Goal: Information Seeking & Learning: Learn about a topic

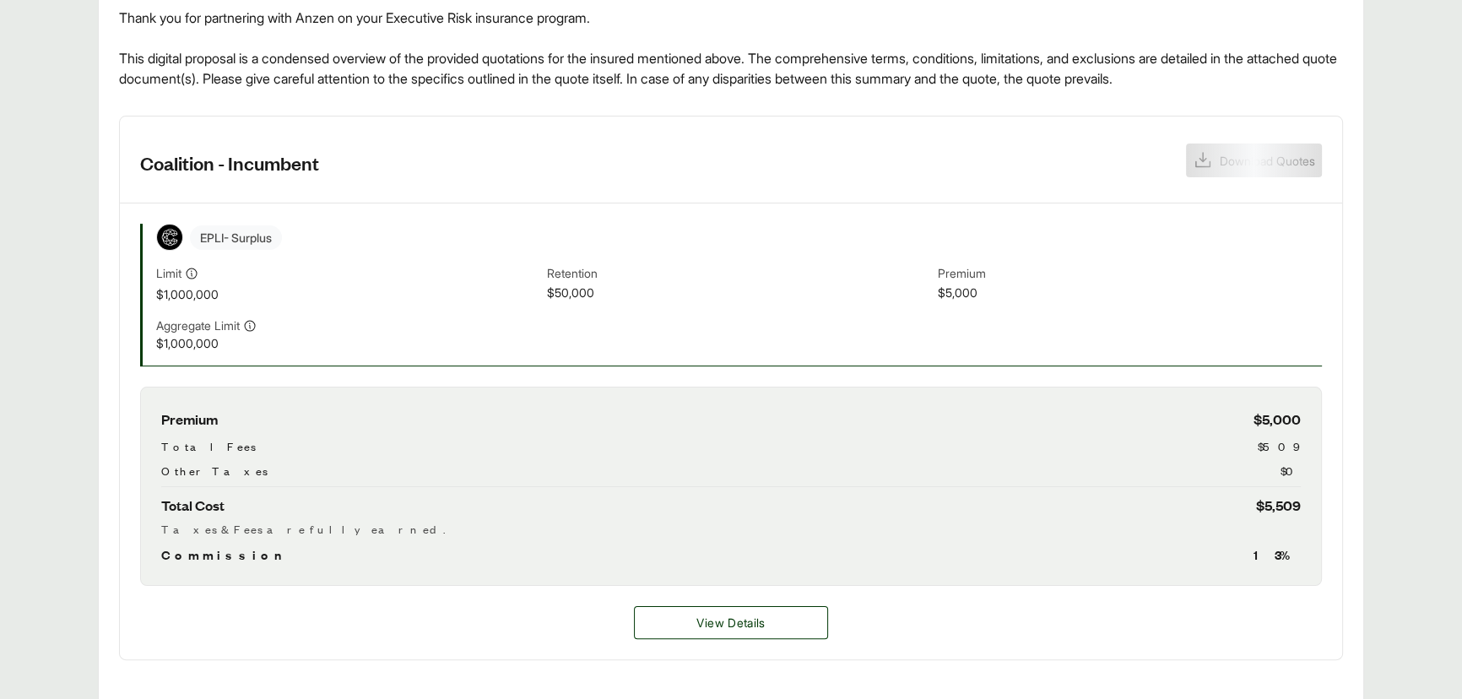
scroll to position [383, 0]
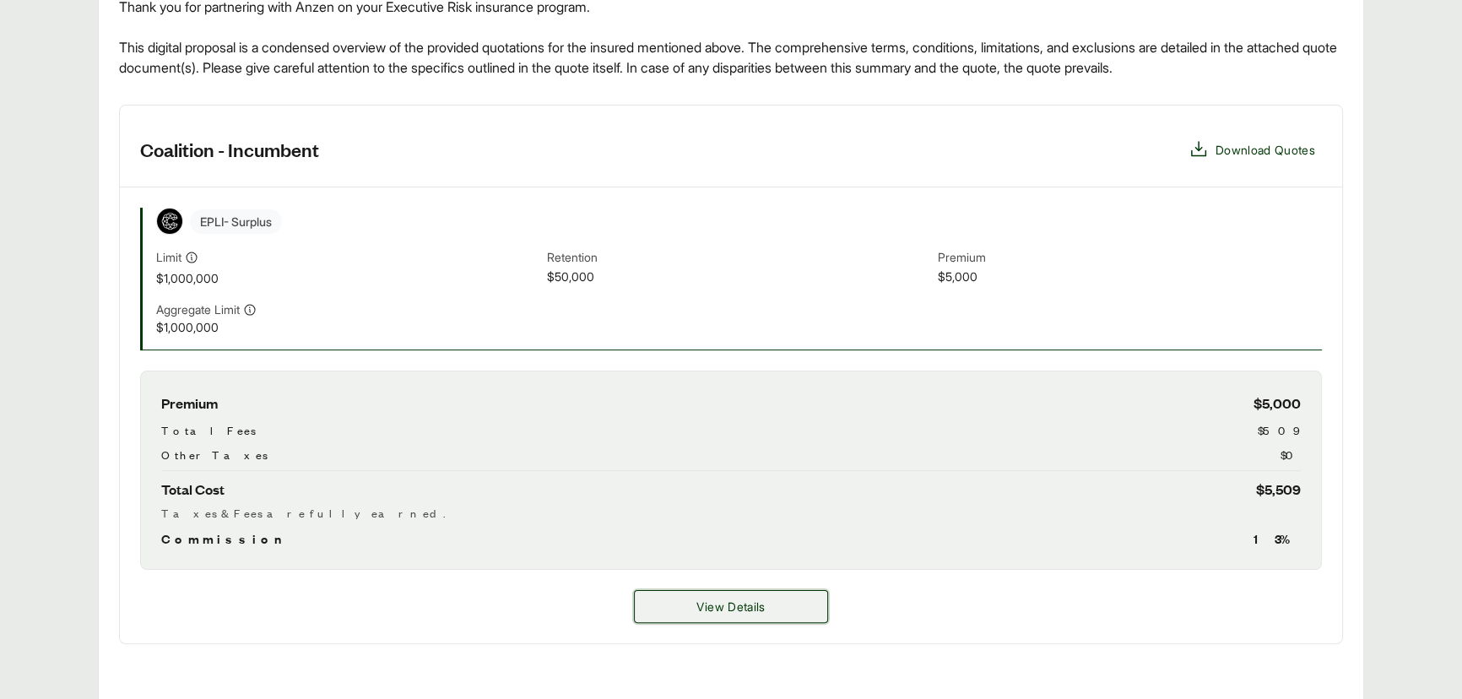
click at [661, 602] on button "View Details" at bounding box center [731, 606] width 194 height 33
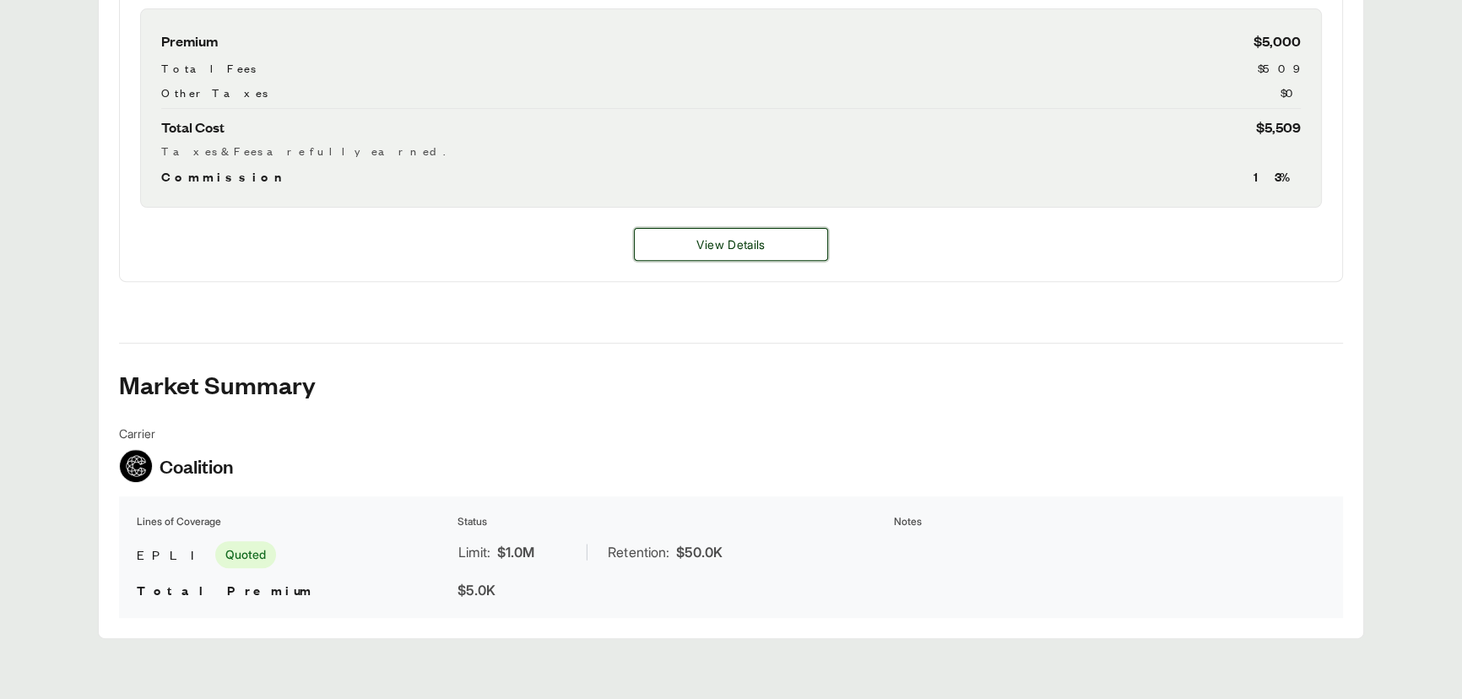
scroll to position [749, 0]
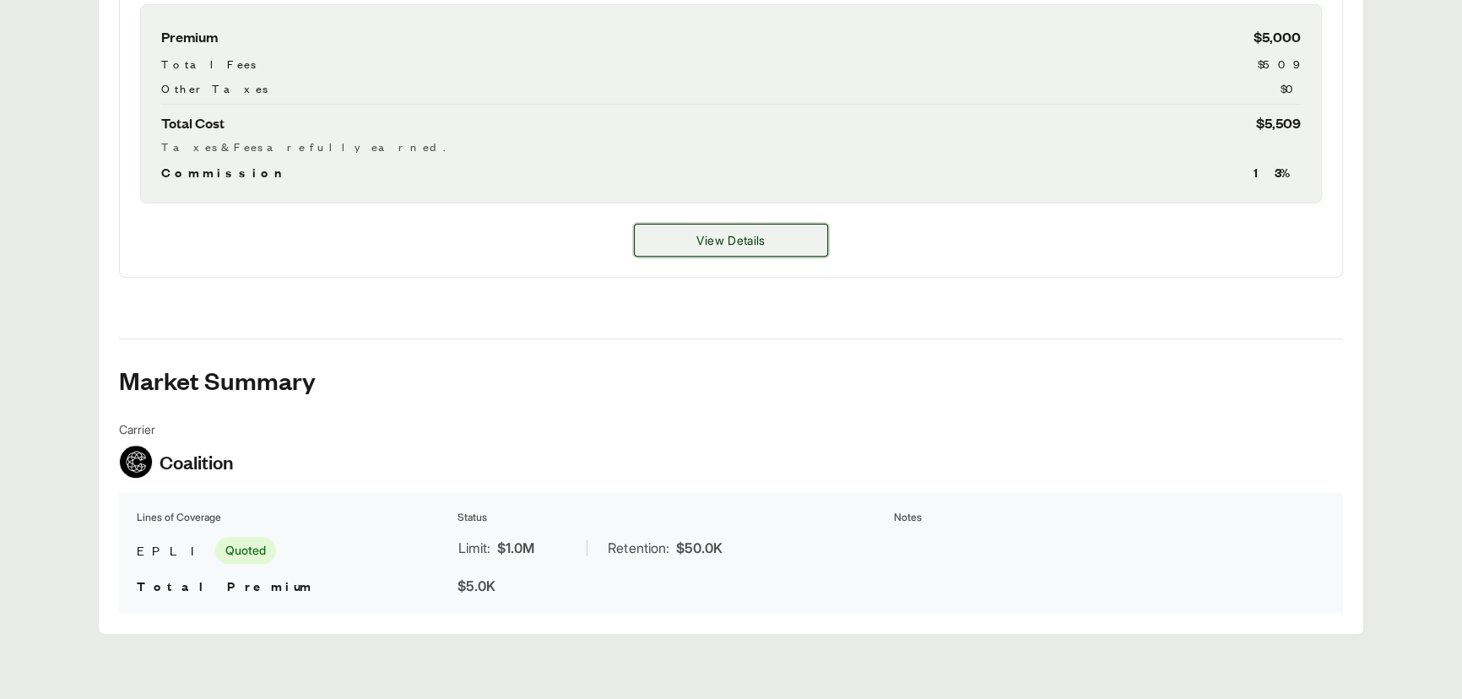
click at [736, 225] on button "View Details" at bounding box center [731, 240] width 194 height 33
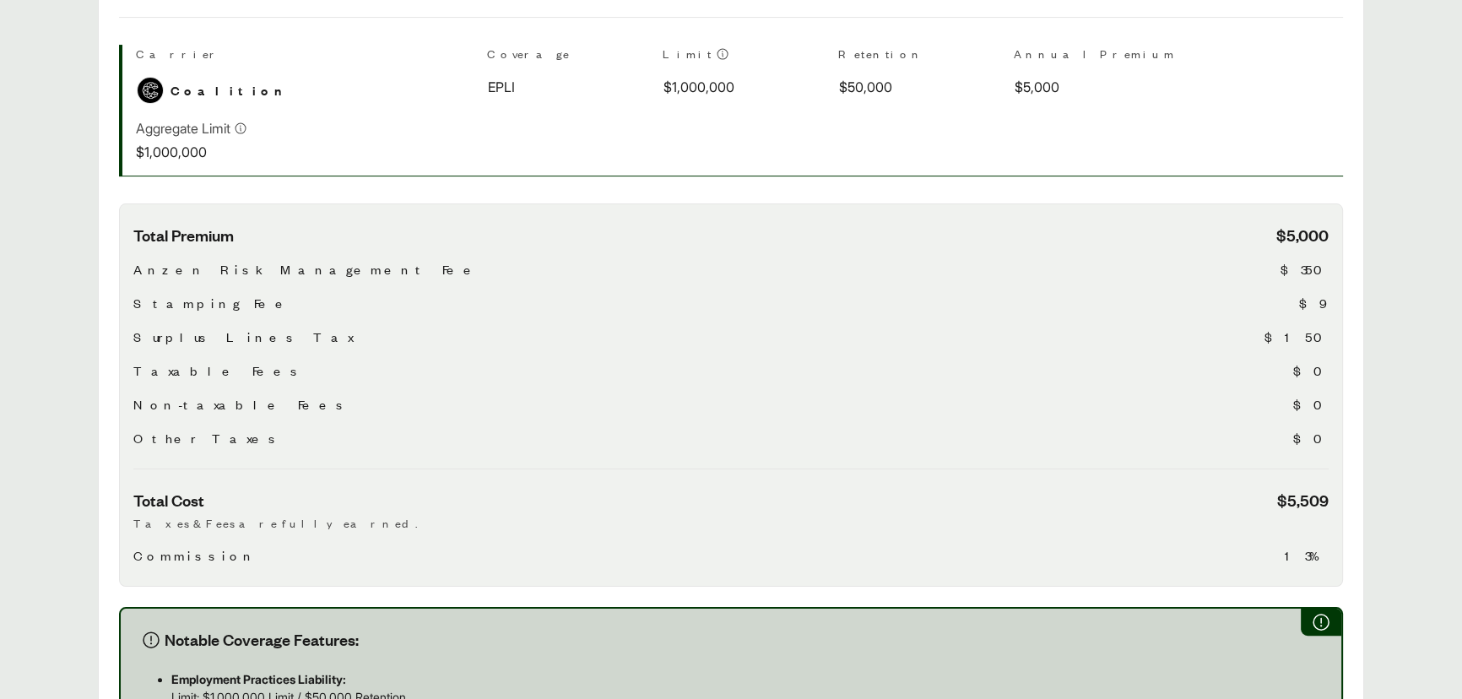
scroll to position [306, 0]
